Goal: Task Accomplishment & Management: Use online tool/utility

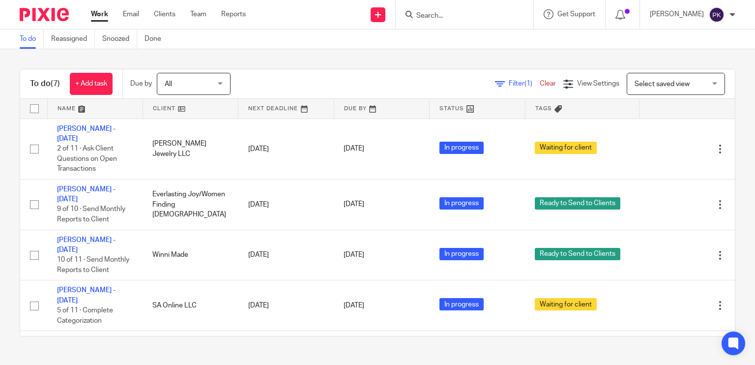
scroll to position [109, 0]
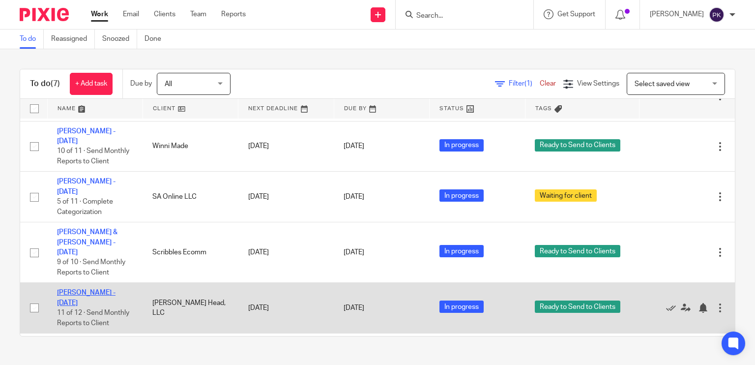
click at [83, 289] on link "Andrea - July 2025" at bounding box center [86, 297] width 59 height 17
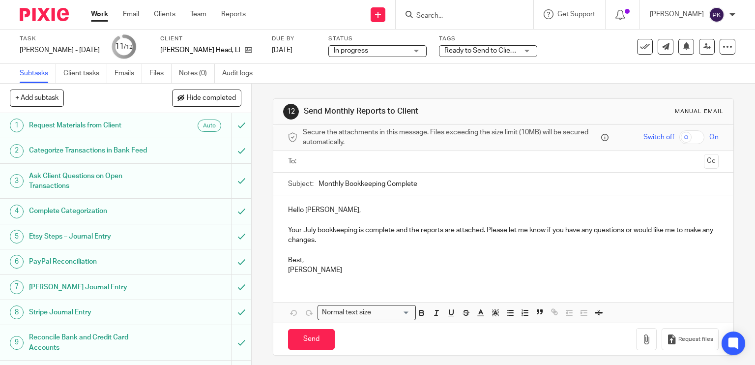
scroll to position [80, 0]
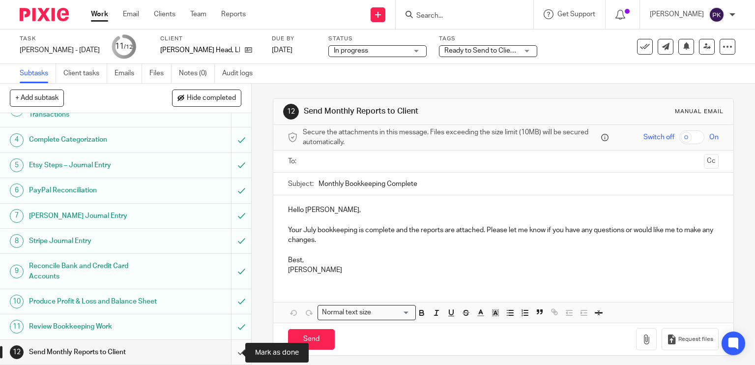
click at [228, 349] on input "submit" at bounding box center [125, 352] width 251 height 25
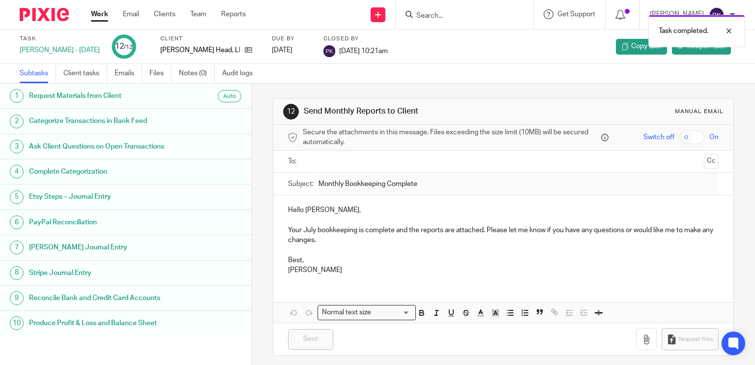
click at [103, 12] on link "Work" at bounding box center [99, 14] width 17 height 10
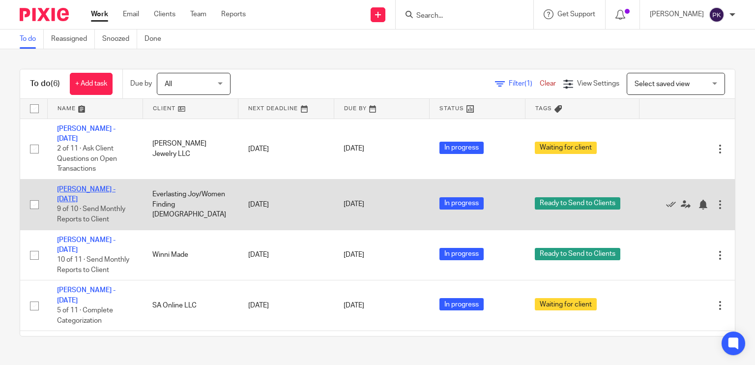
click at [103, 186] on link "[PERSON_NAME] - [DATE]" at bounding box center [86, 194] width 59 height 17
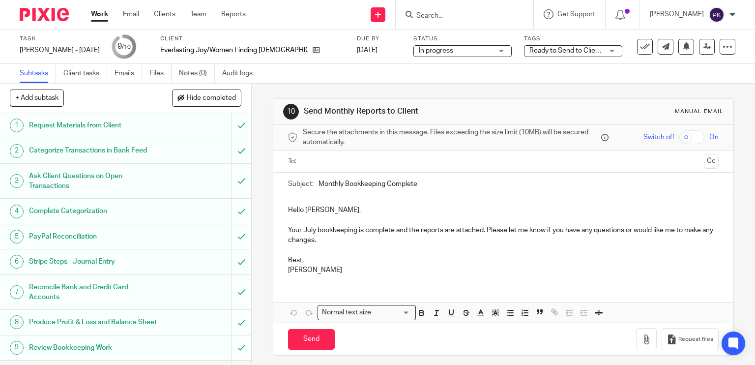
scroll to position [29, 0]
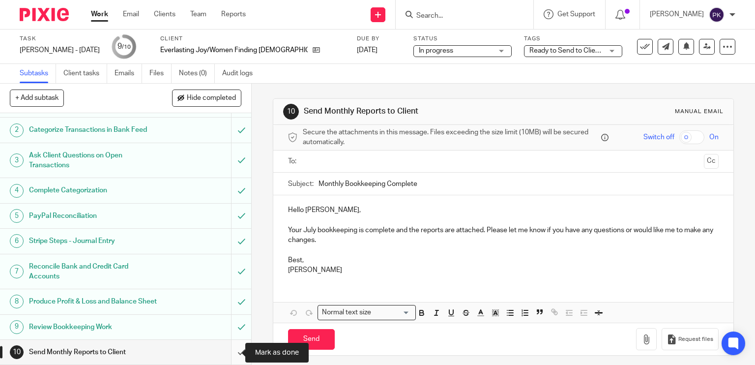
click at [228, 353] on input "submit" at bounding box center [125, 352] width 251 height 25
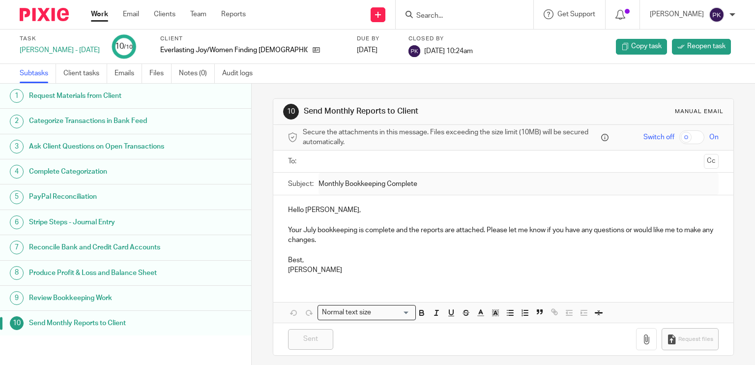
click at [100, 11] on link "Work" at bounding box center [99, 14] width 17 height 10
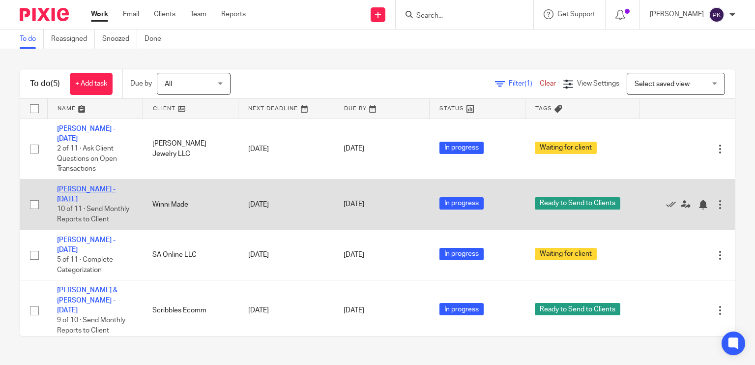
click at [94, 186] on link "[PERSON_NAME] - [DATE]" at bounding box center [86, 194] width 59 height 17
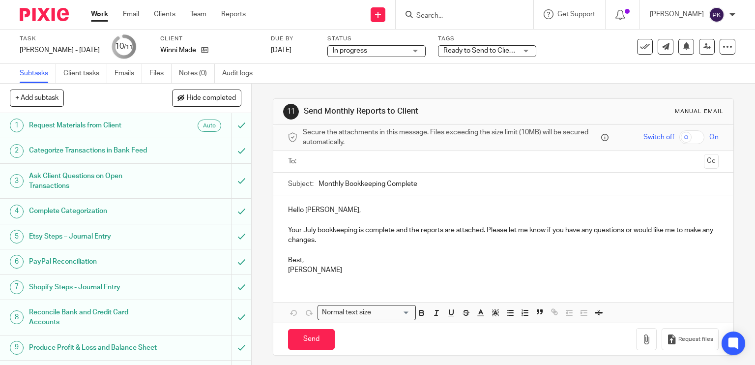
scroll to position [55, 0]
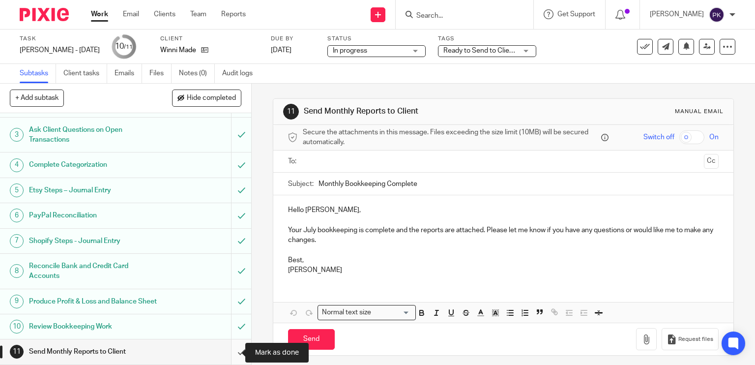
click at [229, 353] on input "submit" at bounding box center [125, 351] width 251 height 25
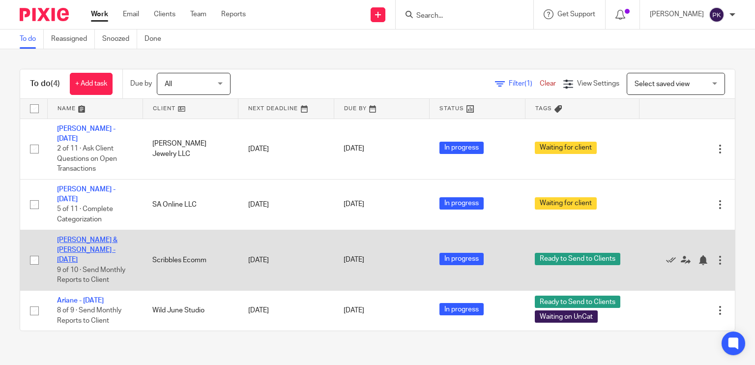
click at [71, 236] on link "David & Gene - July 2025" at bounding box center [87, 249] width 60 height 27
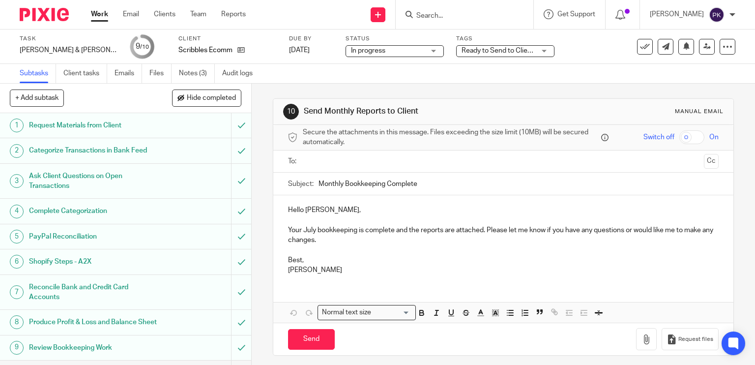
scroll to position [29, 0]
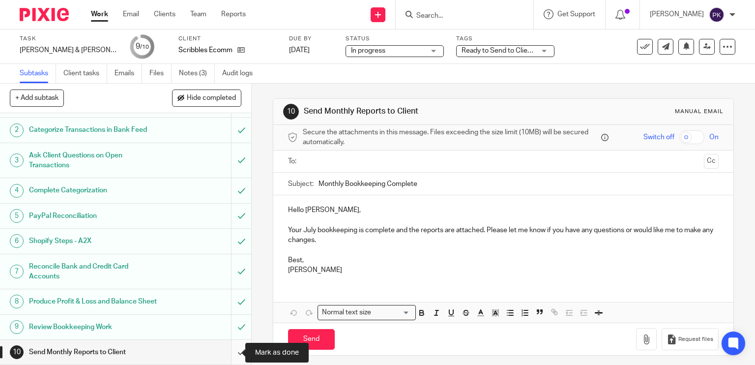
click at [236, 350] on input "submit" at bounding box center [125, 352] width 251 height 25
